Goal: Navigation & Orientation: Find specific page/section

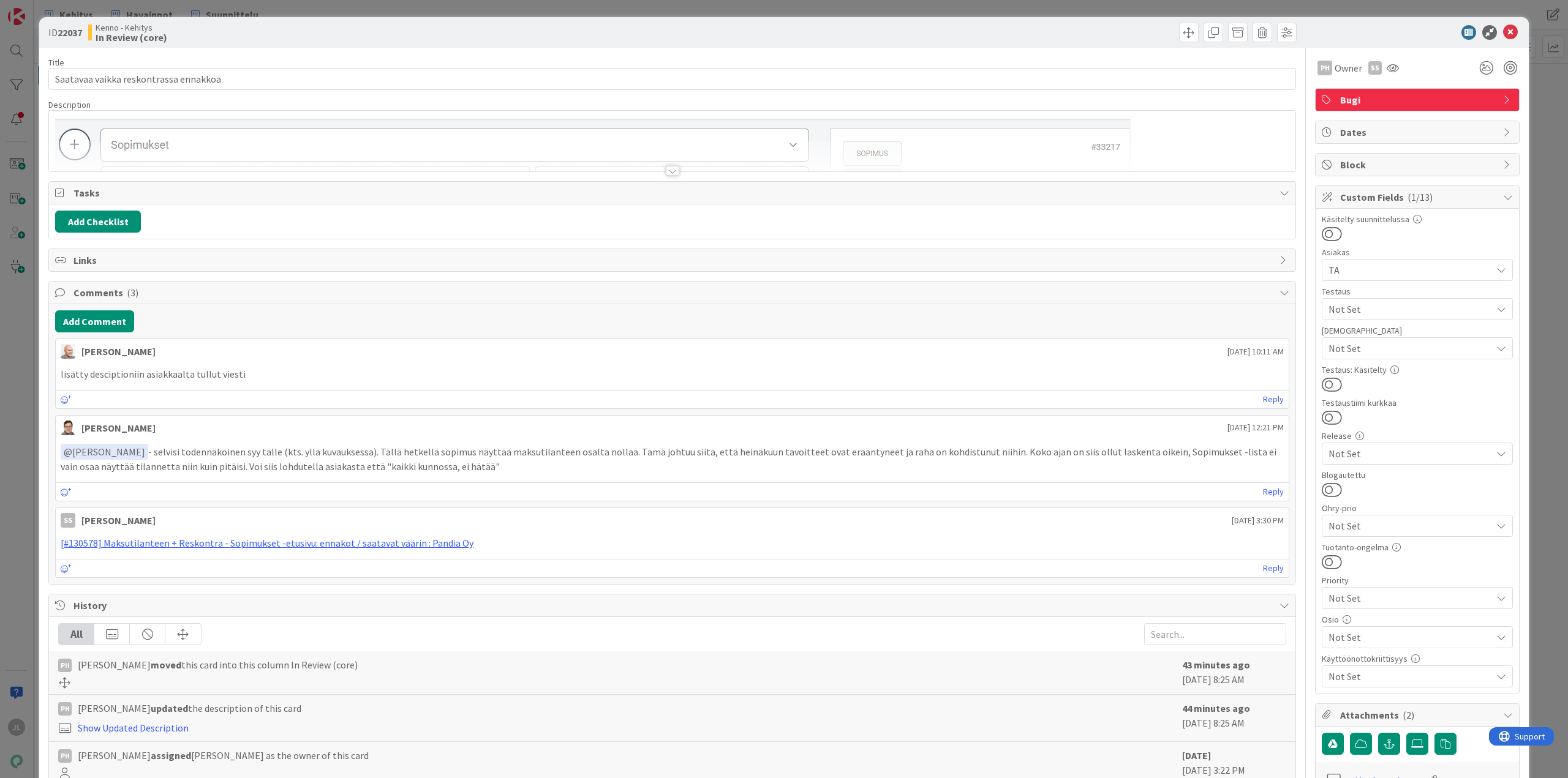
click at [503, 156] on div at bounding box center [672, 156] width 1246 height 31
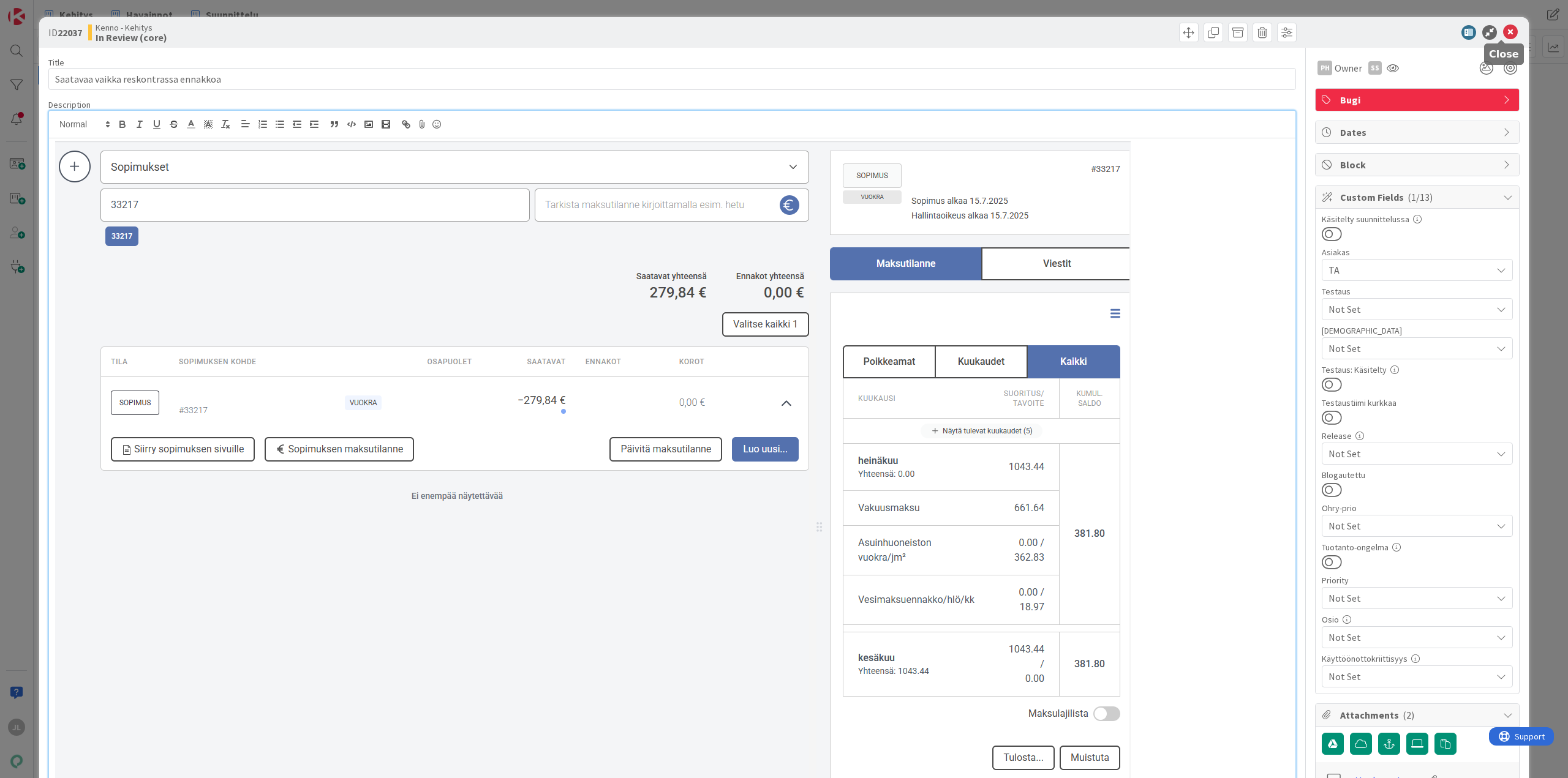
click at [1503, 30] on icon at bounding box center [1510, 32] width 15 height 15
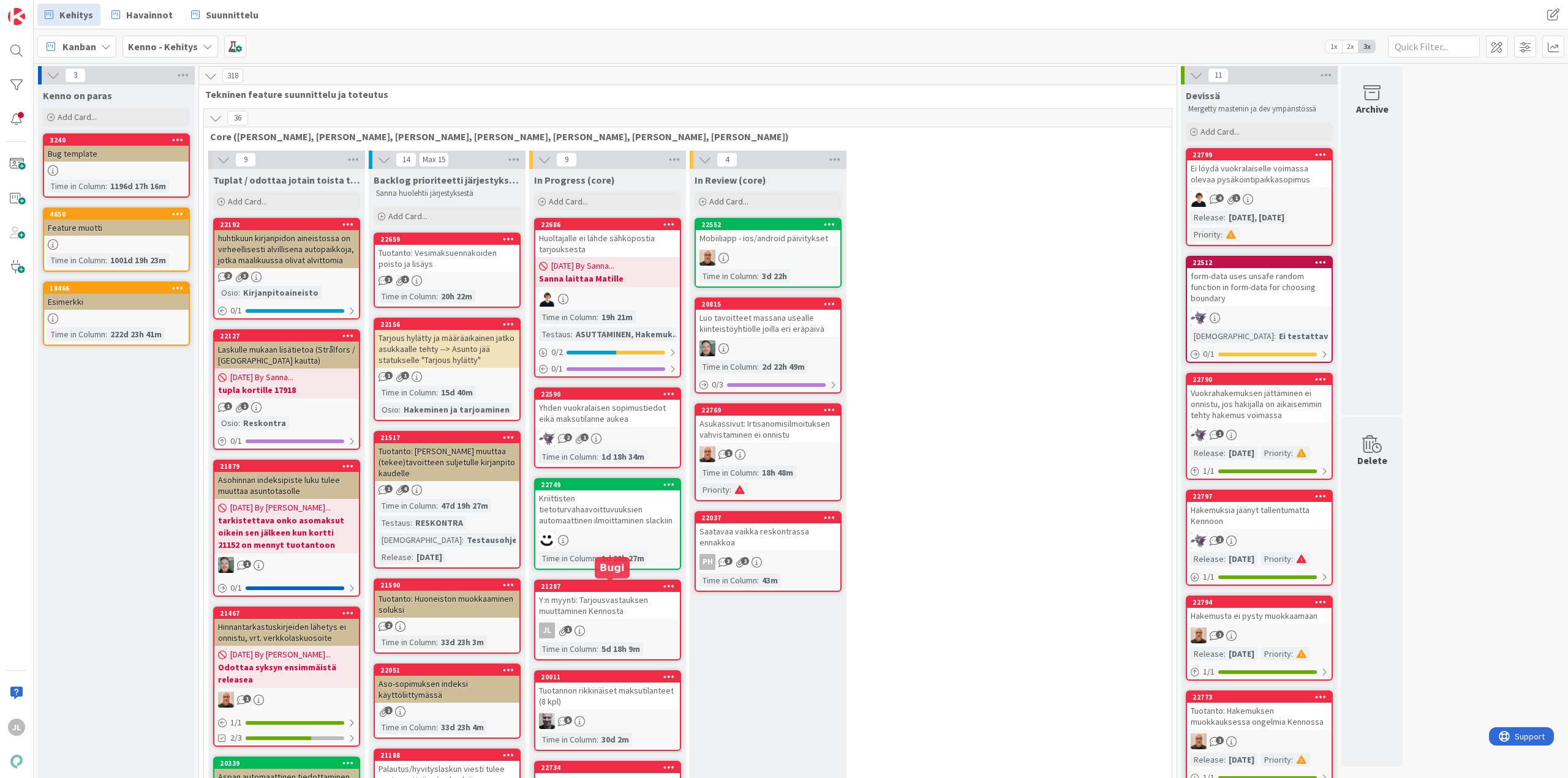
click at [588, 599] on div "Y:n myynti: Tarjousvastauksen muuttaminen Kennosta" at bounding box center [607, 605] width 145 height 27
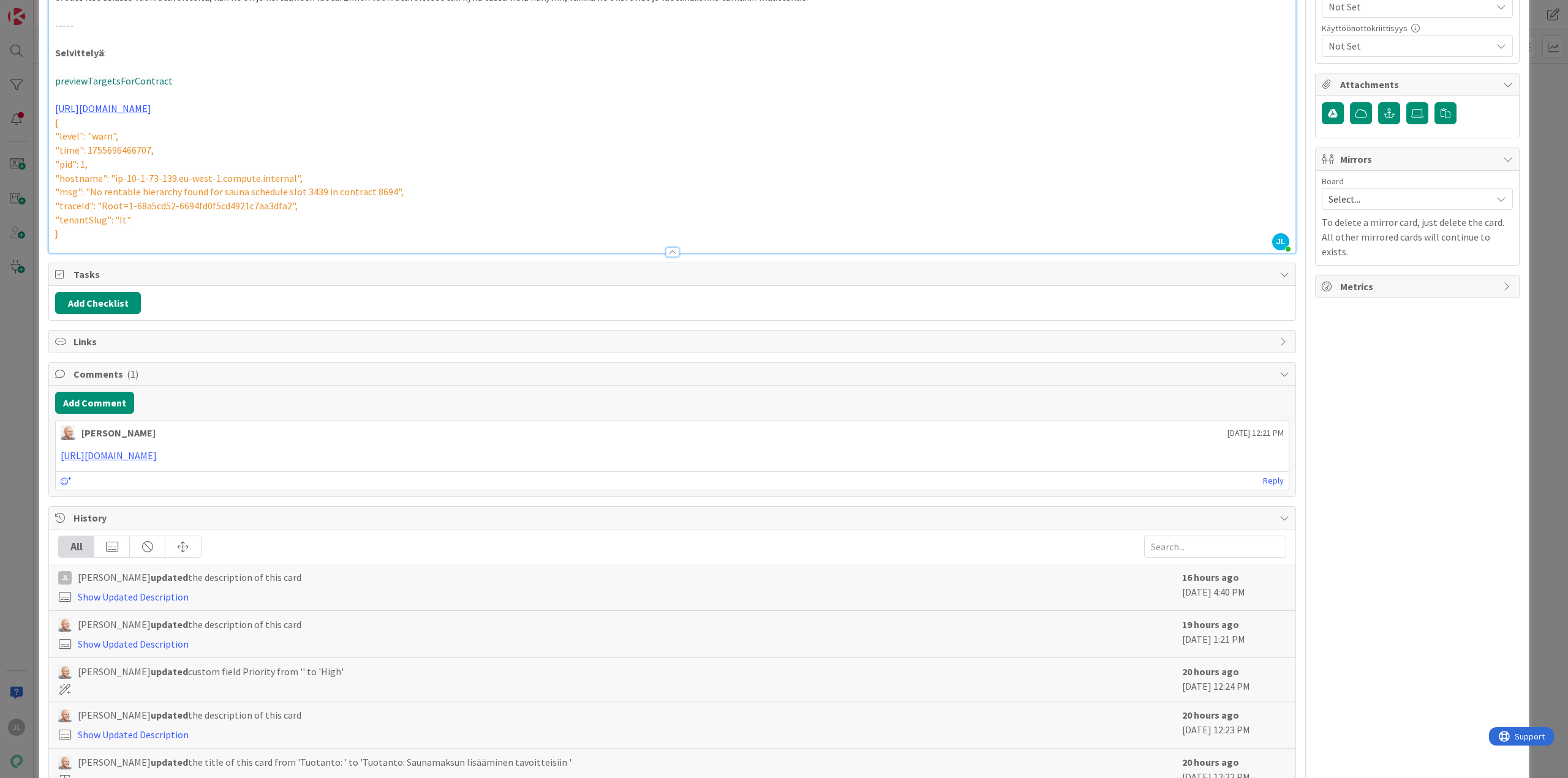
scroll to position [367, 0]
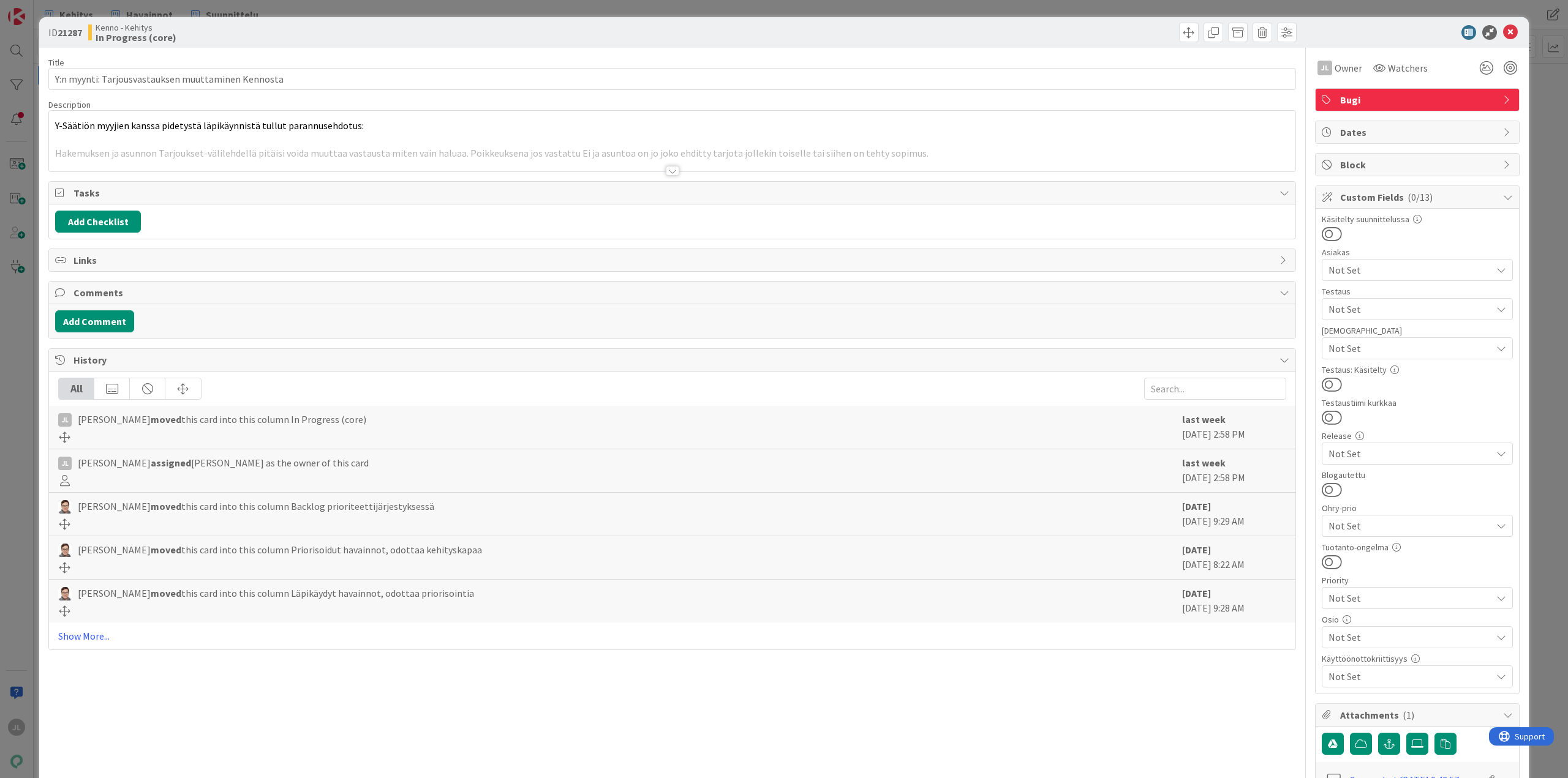
click at [361, 148] on div at bounding box center [672, 156] width 1246 height 31
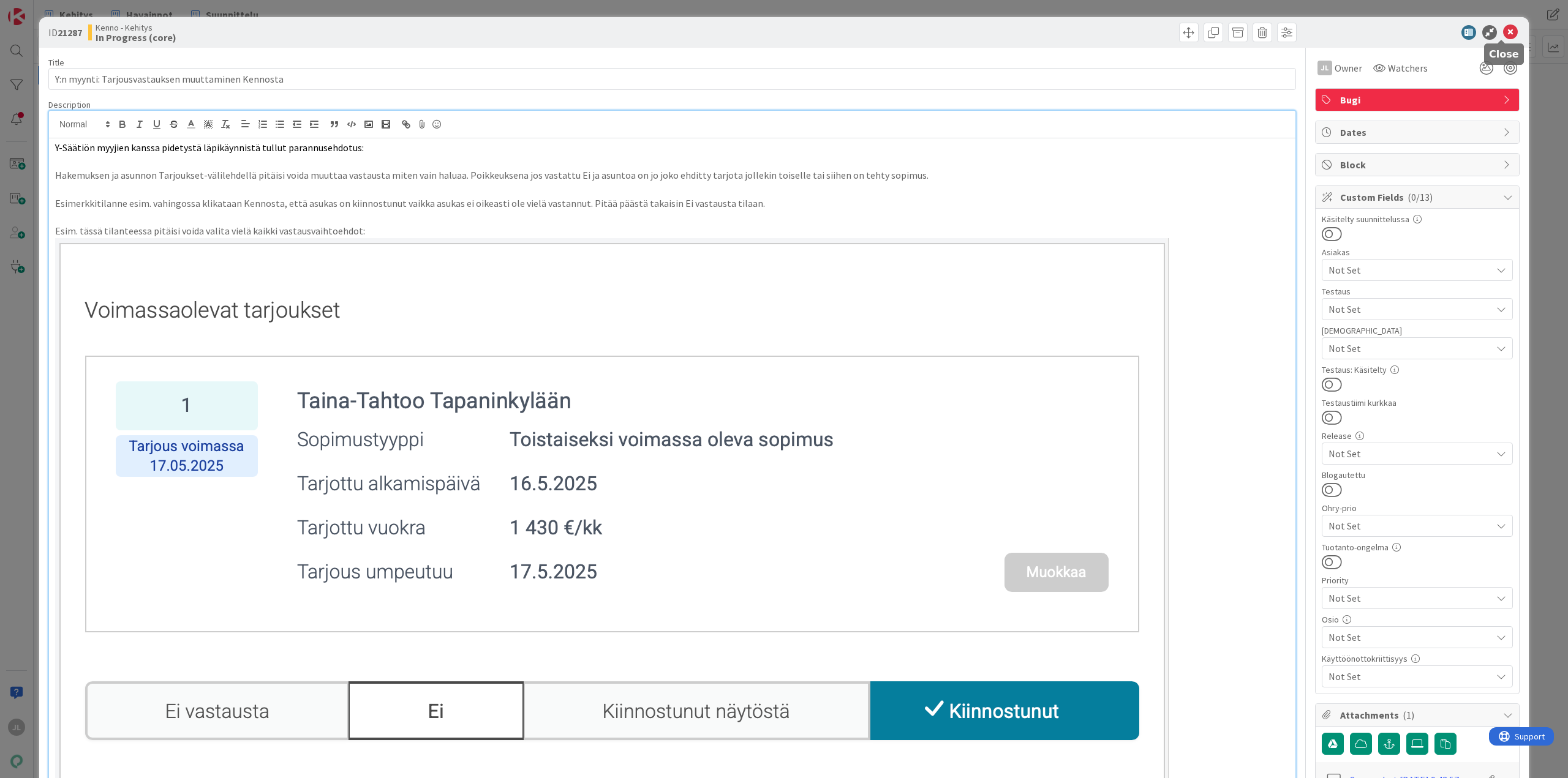
drag, startPoint x: 1508, startPoint y: 34, endPoint x: 1499, endPoint y: 35, distance: 9.1
click at [1508, 34] on icon at bounding box center [1510, 32] width 15 height 15
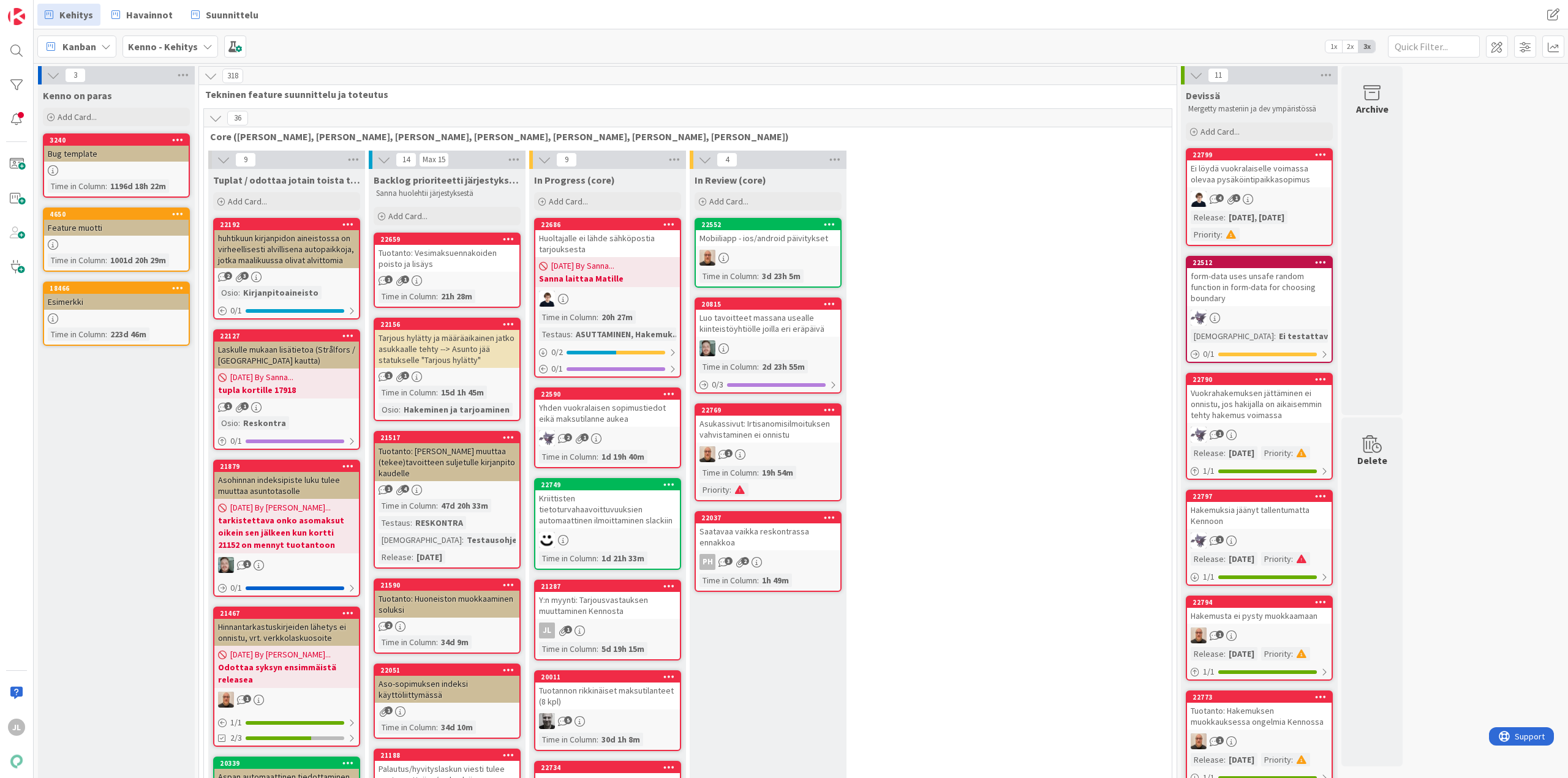
drag, startPoint x: 581, startPoint y: 598, endPoint x: 723, endPoint y: 450, distance: 205.1
